Goal: Information Seeking & Learning: Learn about a topic

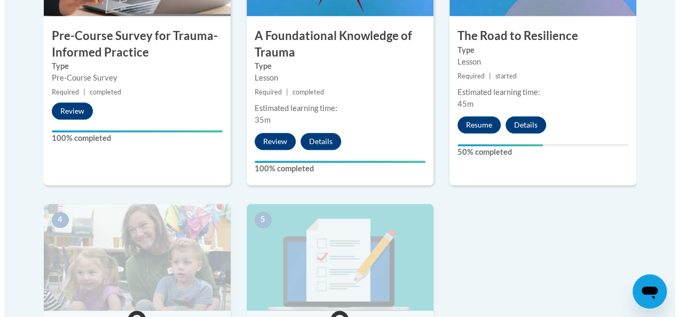
scroll to position [449, 0]
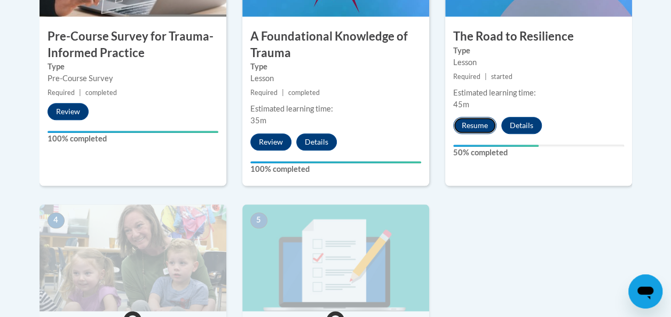
click at [487, 122] on button "Resume" at bounding box center [474, 125] width 43 height 17
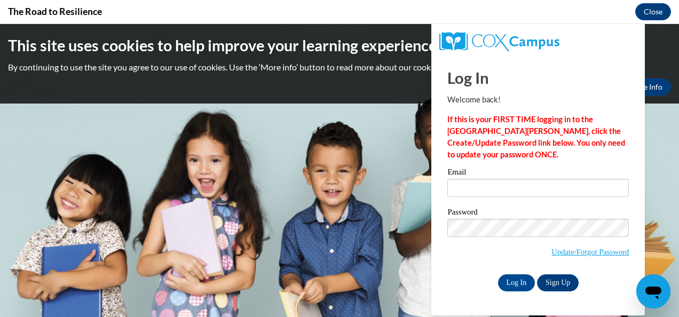
scroll to position [0, 0]
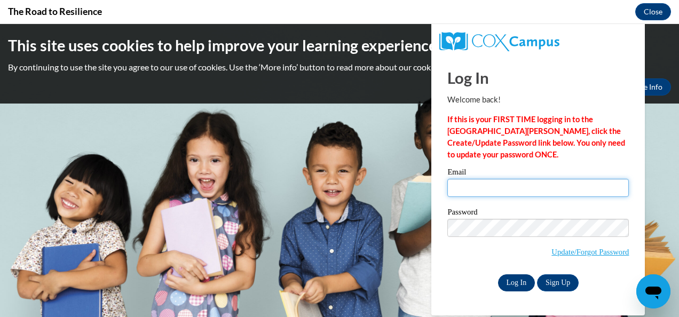
type input "[EMAIL_ADDRESS][PERSON_NAME][DOMAIN_NAME]"
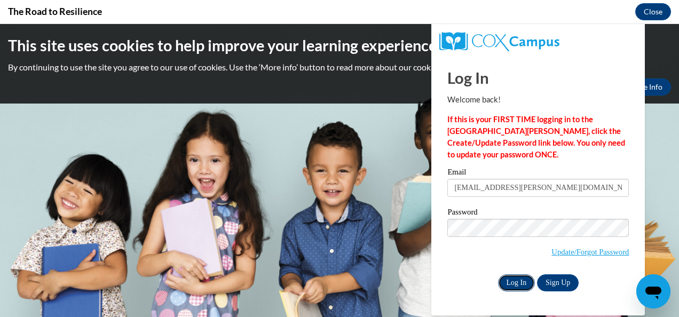
click at [517, 285] on input "Log In" at bounding box center [516, 282] width 37 height 17
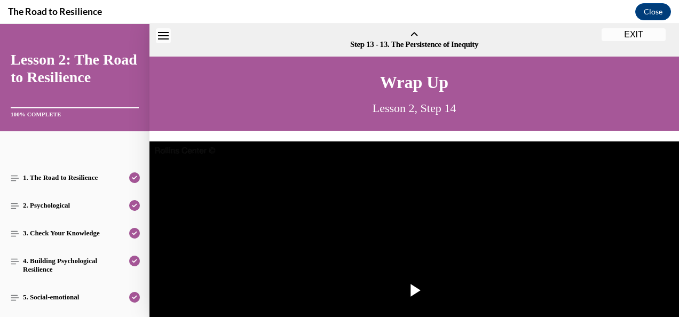
scroll to position [33, 0]
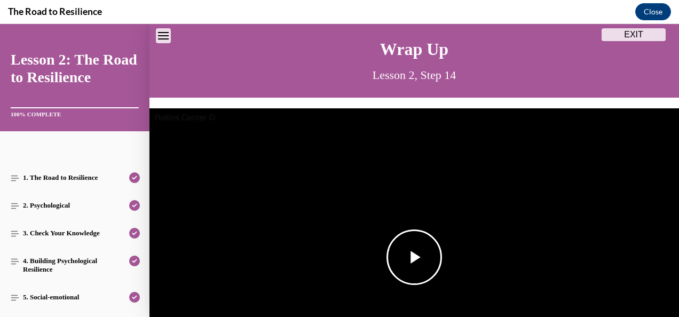
click at [414, 257] on span "Video player" at bounding box center [414, 257] width 0 height 0
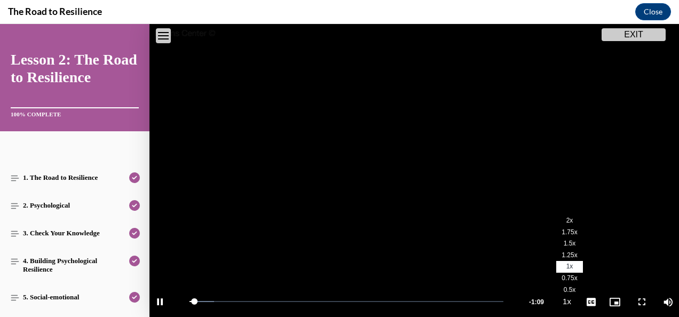
click at [559, 232] on li "1.75x" at bounding box center [569, 232] width 27 height 12
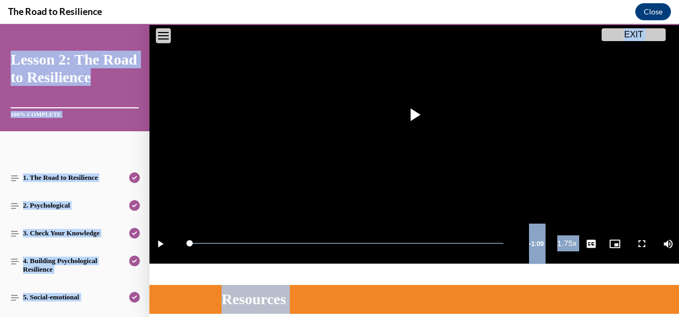
scroll to position [0, 0]
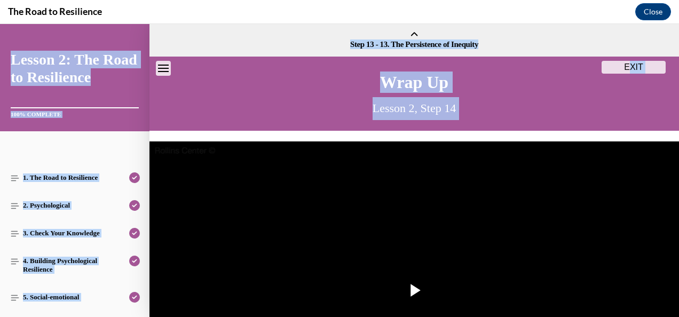
drag, startPoint x: 559, startPoint y: 232, endPoint x: 631, endPoint y: 66, distance: 181.1
click at [631, 66] on div "EXIT Lesson 2: The Road to Resilience 100% COMPLETE 1. The Road to Resilience 2…" at bounding box center [339, 170] width 679 height 293
click at [631, 66] on button "EXIT" at bounding box center [634, 67] width 64 height 13
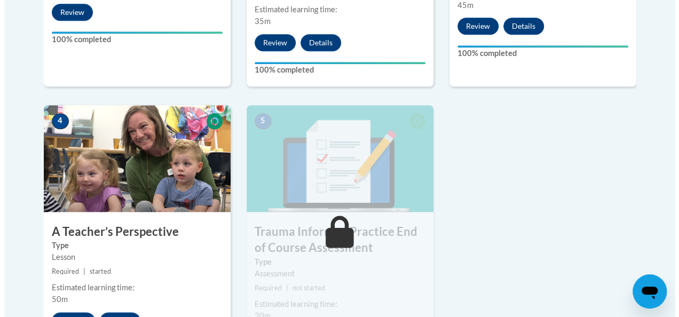
scroll to position [629, 0]
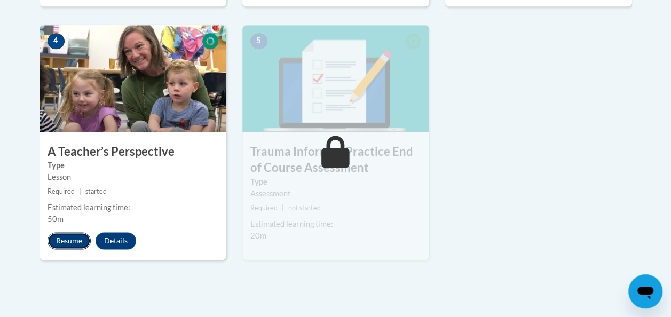
click at [74, 240] on button "Resume" at bounding box center [69, 240] width 43 height 17
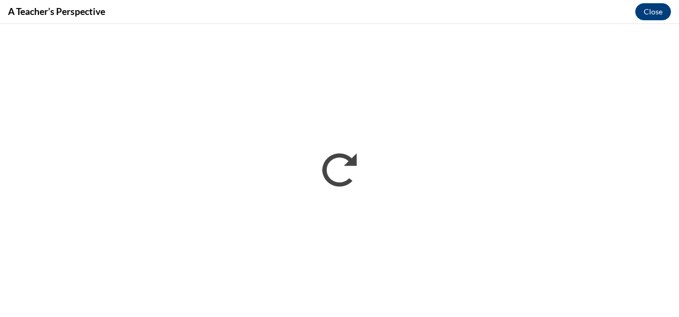
scroll to position [0, 0]
